Goal: Task Accomplishment & Management: Complete application form

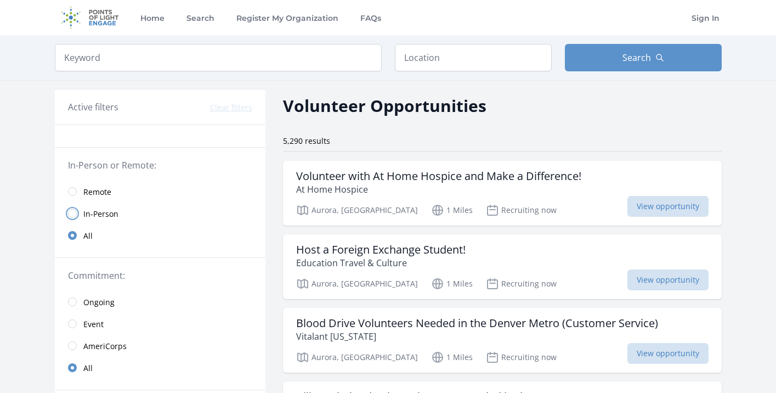
click at [73, 215] on input "radio" at bounding box center [72, 213] width 9 height 9
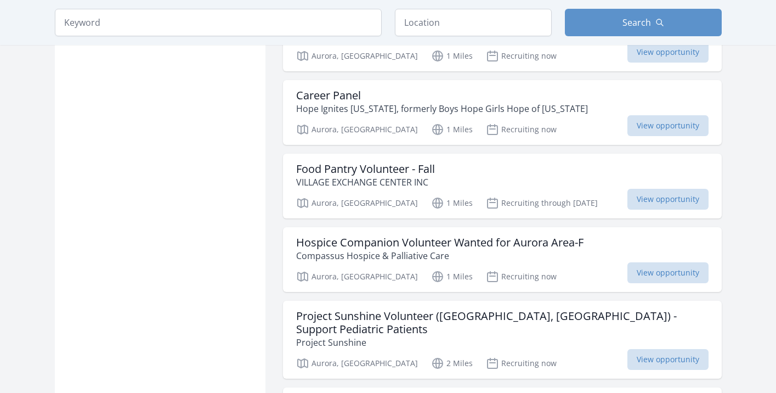
scroll to position [905, 0]
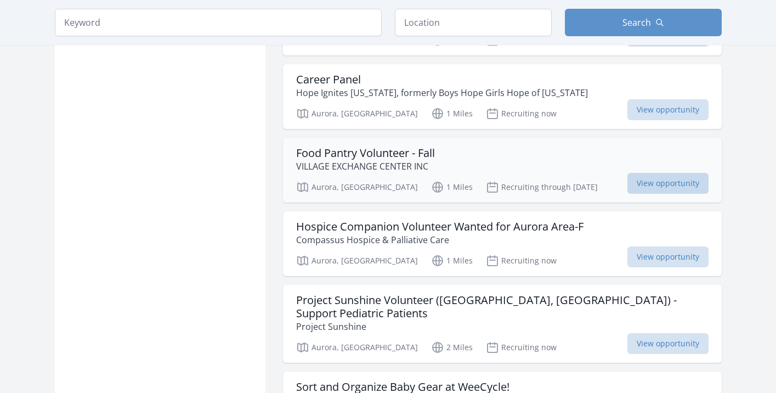
click at [627, 177] on span "View opportunity" at bounding box center [667, 183] width 81 height 21
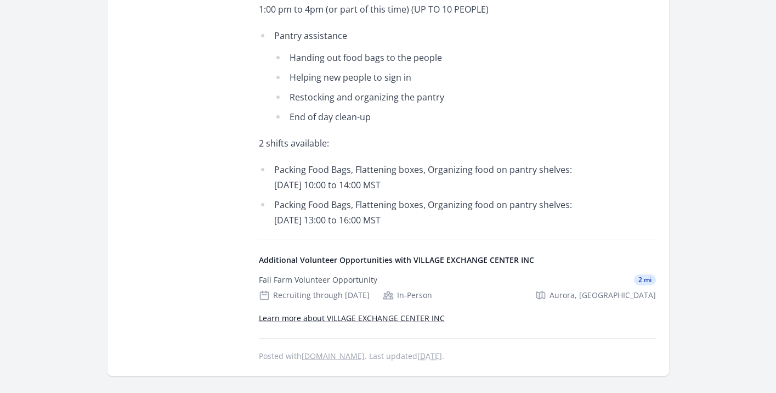
scroll to position [554, 0]
click at [410, 295] on div "In-Person" at bounding box center [407, 293] width 49 height 11
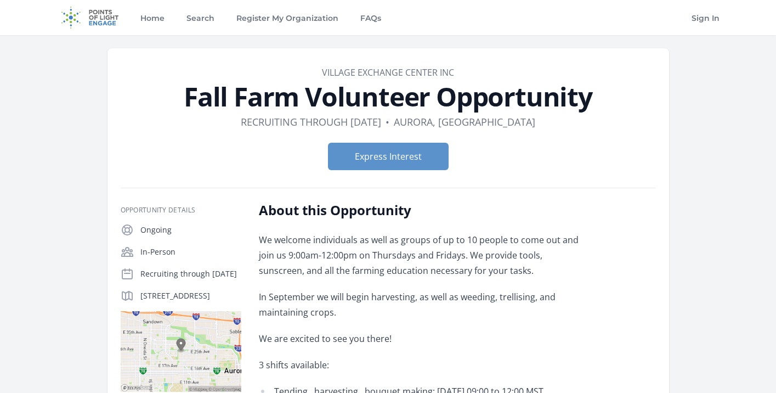
click at [196, 367] on img at bounding box center [181, 351] width 121 height 81
click at [203, 370] on img at bounding box center [181, 351] width 121 height 81
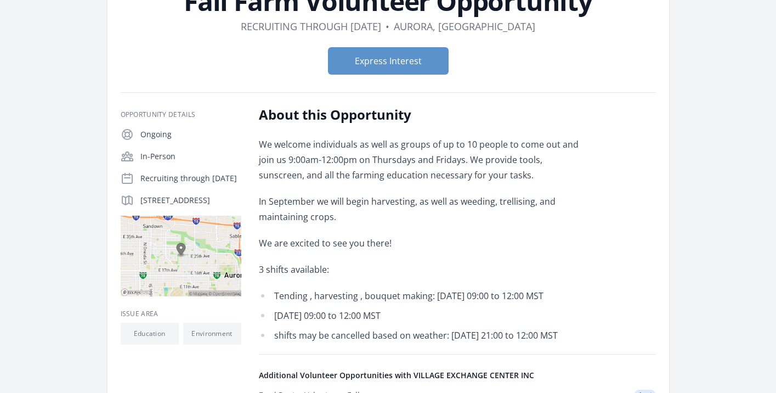
scroll to position [172, 0]
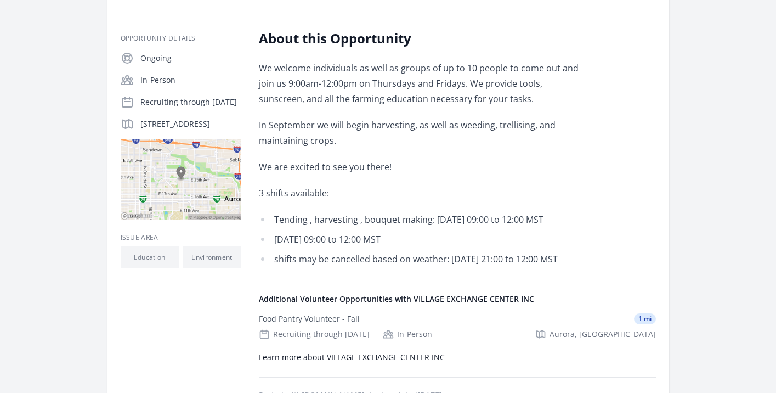
click at [190, 211] on img at bounding box center [181, 179] width 121 height 81
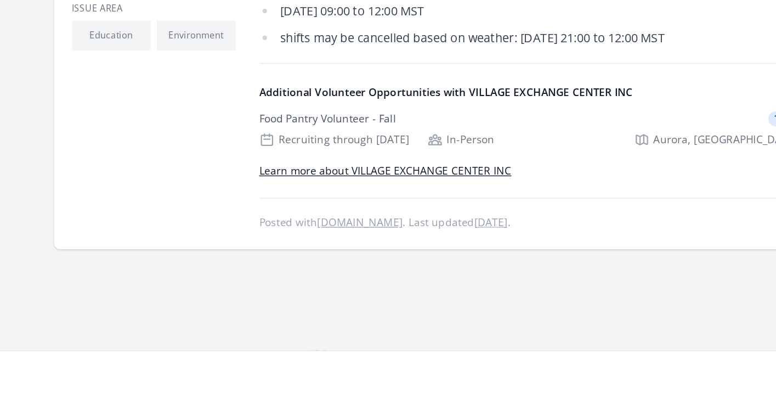
scroll to position [0, 0]
